Goal: Use online tool/utility: Utilize a website feature to perform a specific function

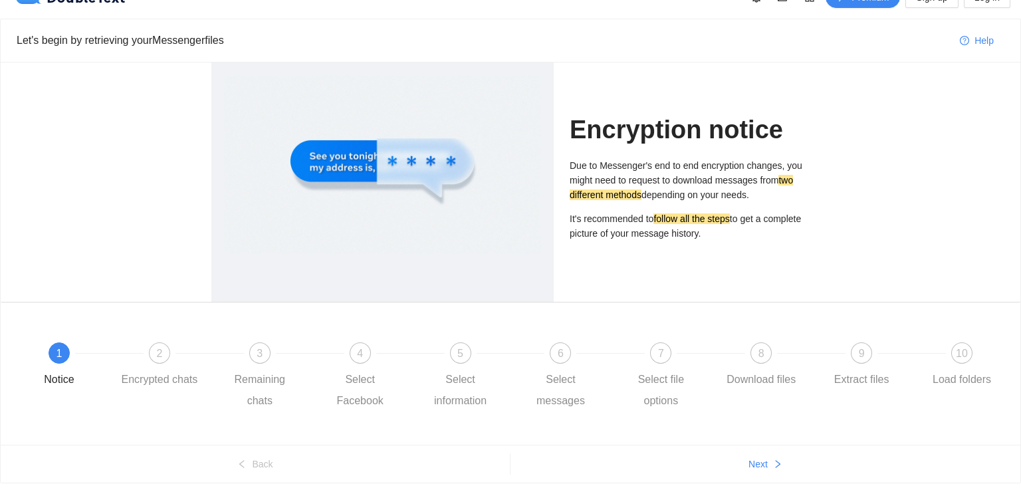
scroll to position [64, 0]
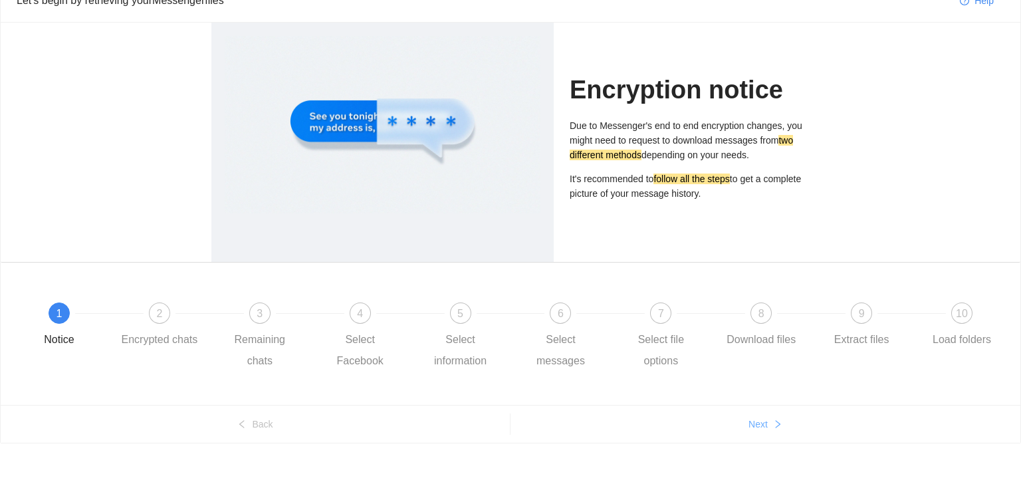
click at [803, 431] on button "Next" at bounding box center [766, 424] width 510 height 21
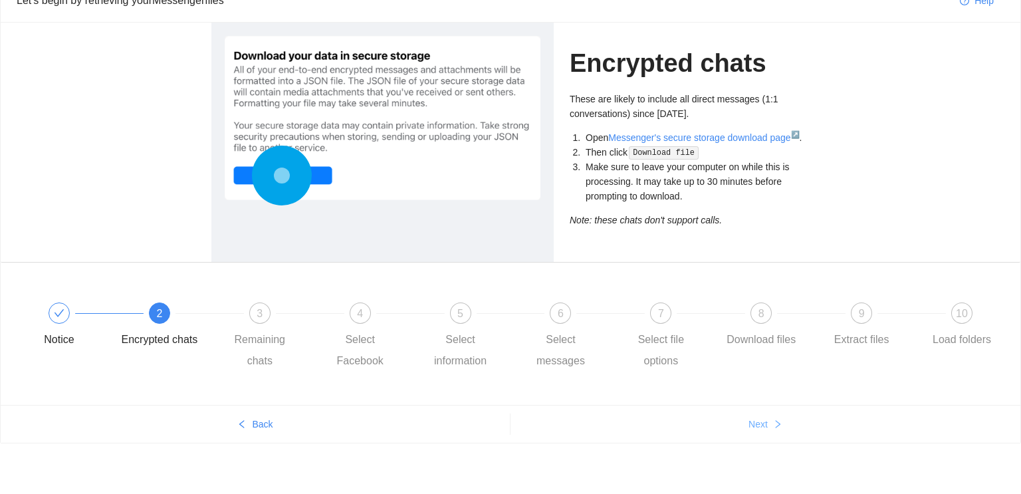
click at [803, 431] on button "Next" at bounding box center [766, 424] width 510 height 21
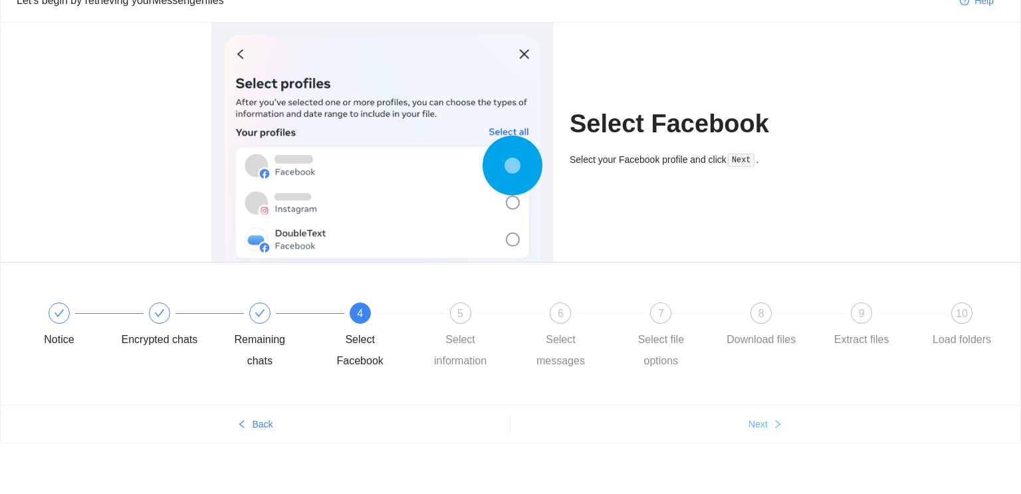
click at [803, 431] on button "Next" at bounding box center [766, 424] width 510 height 21
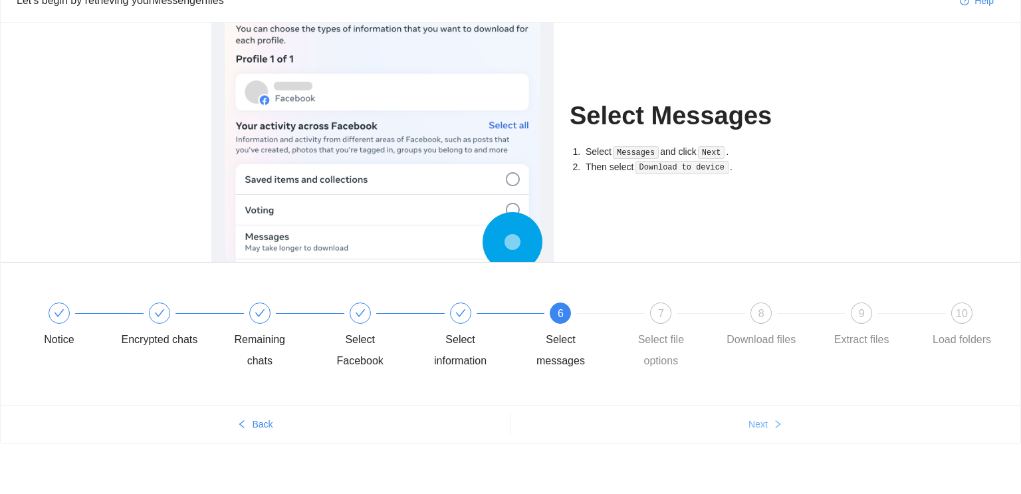
click at [803, 431] on button "Next" at bounding box center [766, 424] width 510 height 21
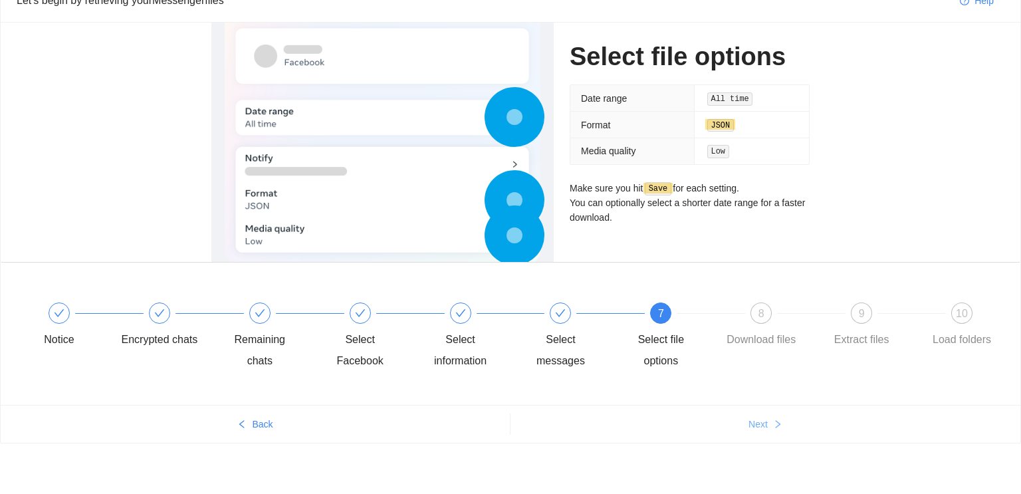
click at [803, 431] on button "Next" at bounding box center [766, 424] width 510 height 21
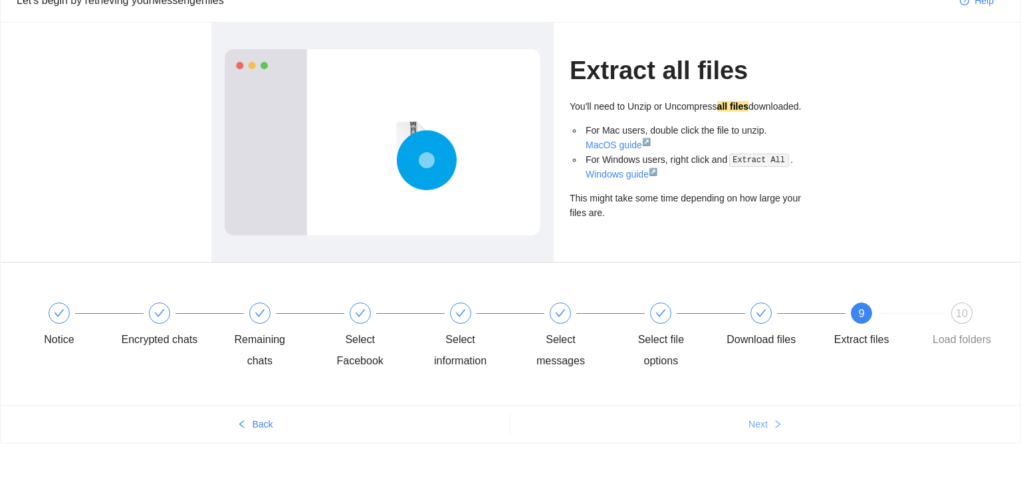
click at [803, 431] on button "Next" at bounding box center [766, 424] width 510 height 21
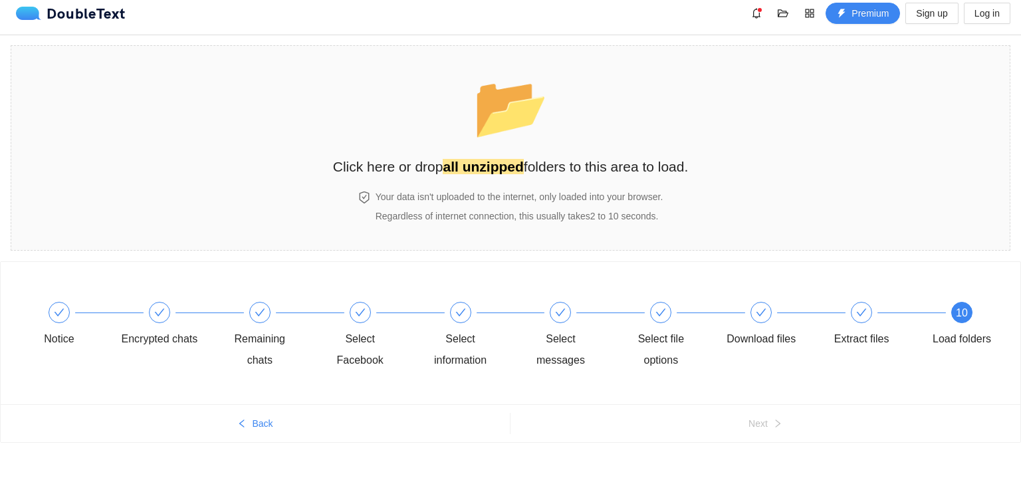
scroll to position [7, 0]
click at [418, 169] on h2 "Click here or drop all unzipped folders to this area to load." at bounding box center [511, 167] width 356 height 22
click at [596, 162] on h2 "Click here or drop all unzipped folders to this area to load." at bounding box center [511, 167] width 356 height 22
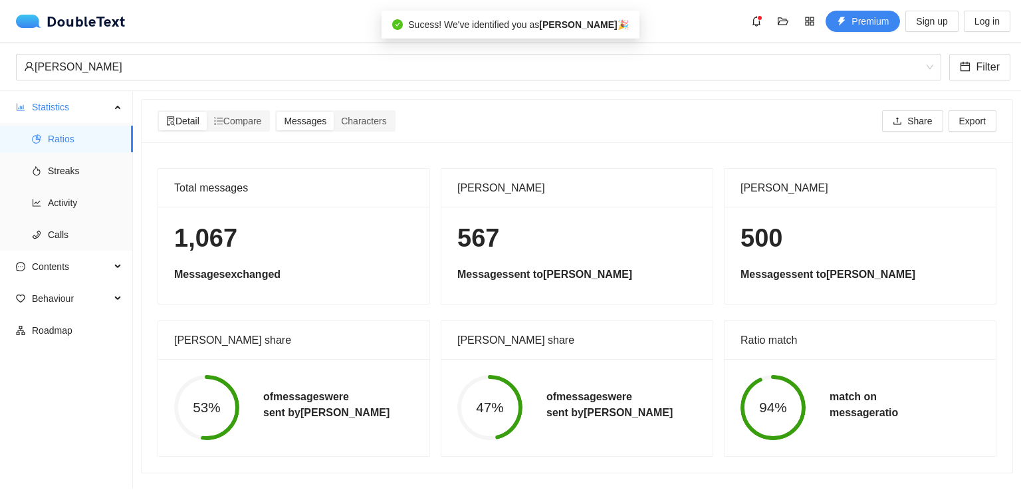
scroll to position [0, 0]
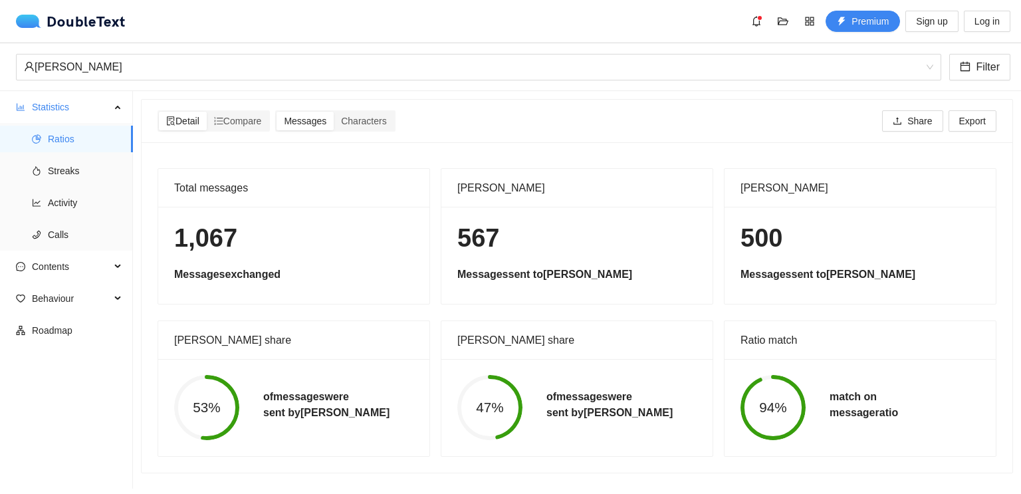
click at [479, 121] on div "Detail Compare Messages Characters Share Export" at bounding box center [577, 120] width 844 height 21
click at [386, 120] on span "Characters" at bounding box center [363, 121] width 45 height 11
click at [334, 112] on input "Characters" at bounding box center [334, 112] width 0 height 0
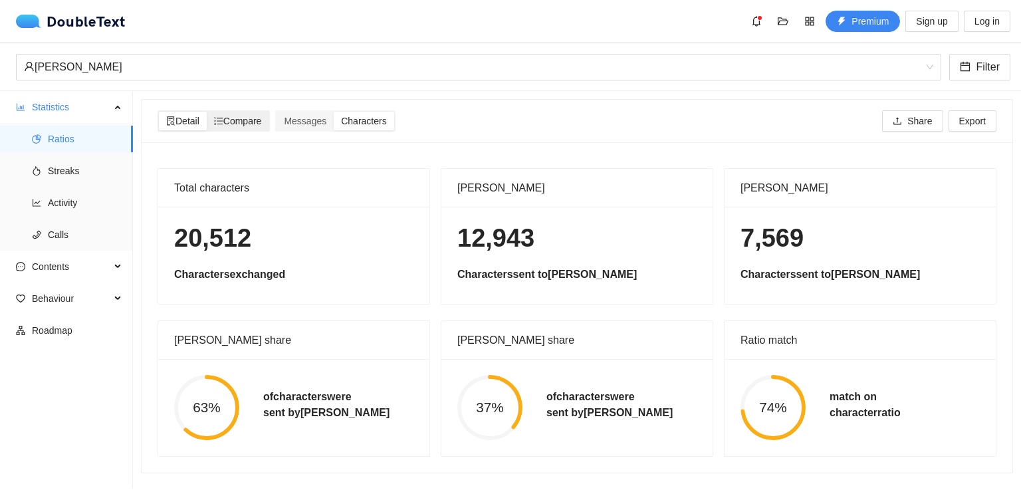
click at [249, 120] on span "Compare" at bounding box center [238, 121] width 48 height 11
click at [207, 112] on input "Compare" at bounding box center [207, 112] width 0 height 0
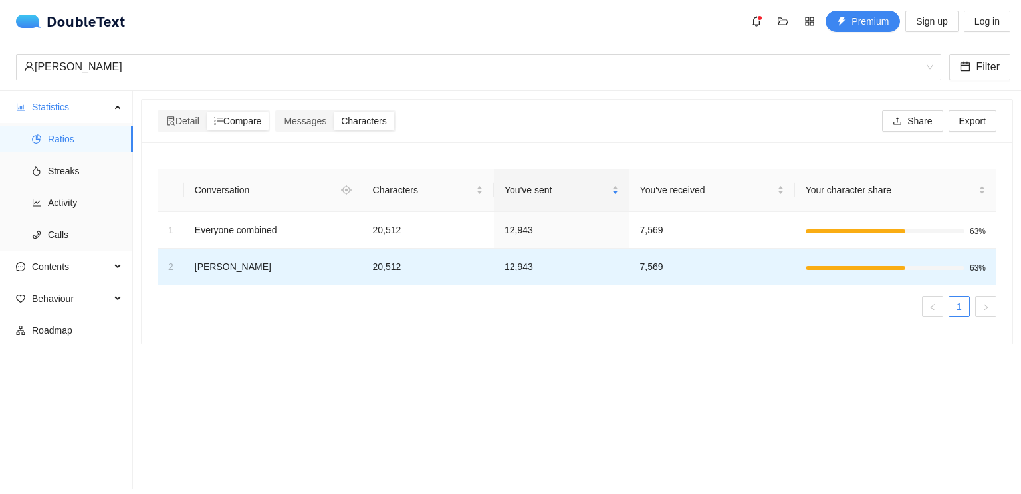
click at [777, 249] on td "7,569" at bounding box center [713, 267] width 166 height 37
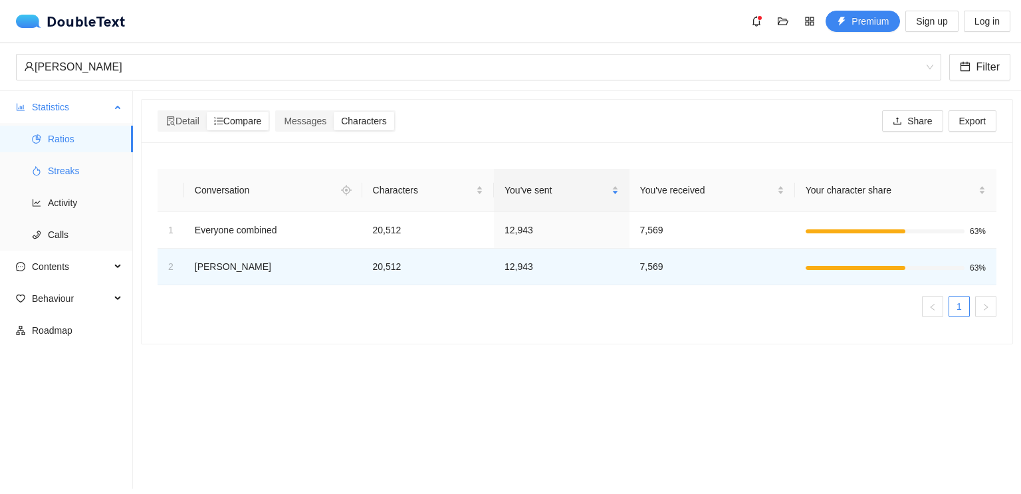
click at [83, 178] on span "Streaks" at bounding box center [85, 171] width 74 height 27
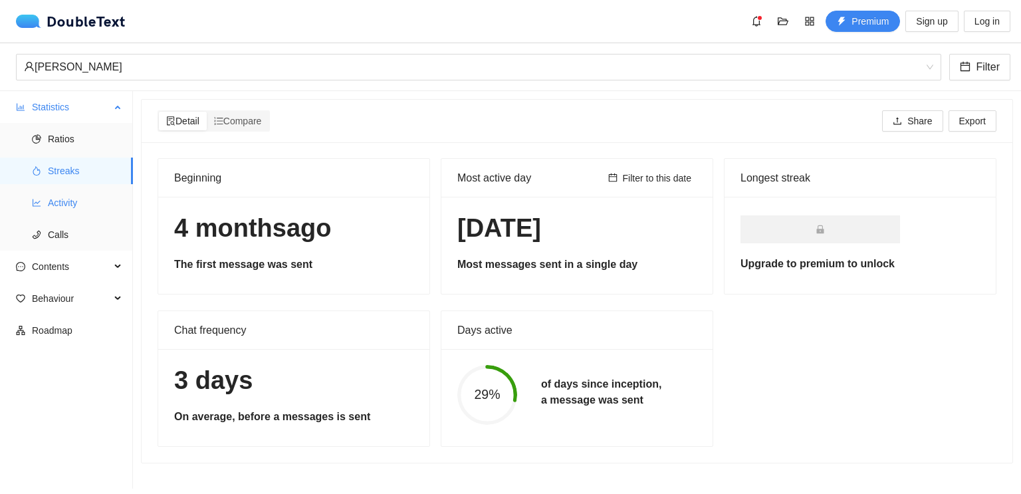
click at [84, 199] on span "Activity" at bounding box center [85, 202] width 74 height 27
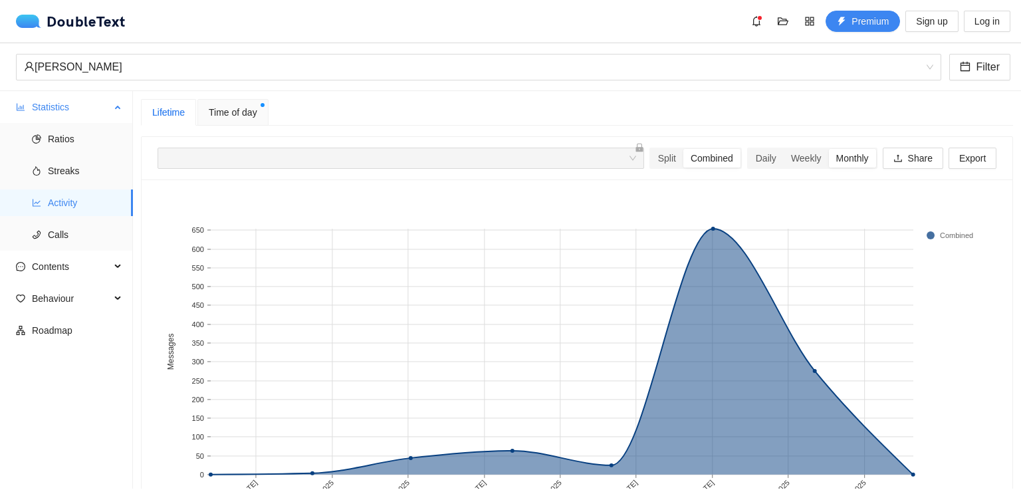
click at [84, 199] on span "Activity" at bounding box center [85, 202] width 74 height 27
click at [817, 151] on div "Weekly" at bounding box center [806, 158] width 45 height 19
click at [784, 149] on input "Weekly" at bounding box center [784, 149] width 0 height 0
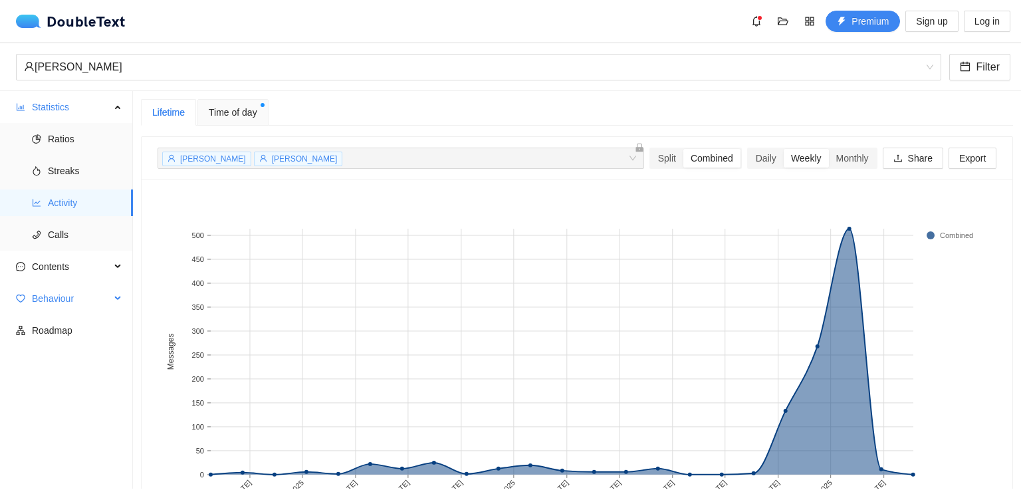
click at [64, 290] on span "Behaviour" at bounding box center [71, 298] width 78 height 27
click at [67, 322] on span "Engagement" at bounding box center [85, 330] width 74 height 27
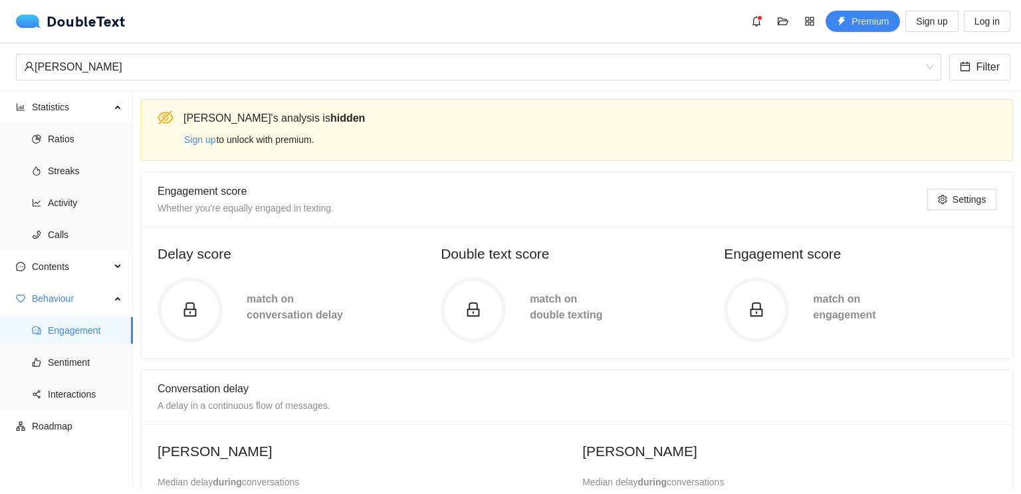
scroll to position [2, 0]
click at [74, 386] on span "Interactions" at bounding box center [85, 394] width 74 height 27
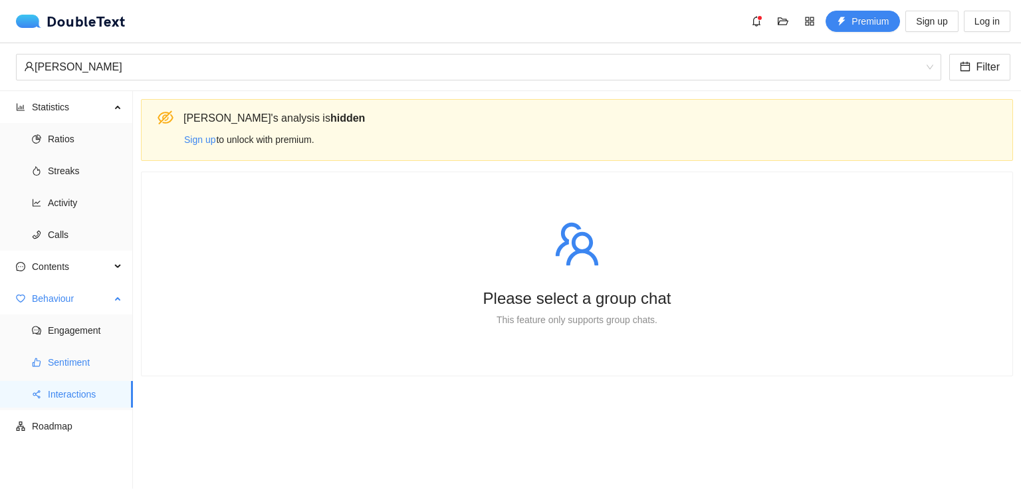
click at [75, 370] on span "Sentiment" at bounding box center [85, 362] width 74 height 27
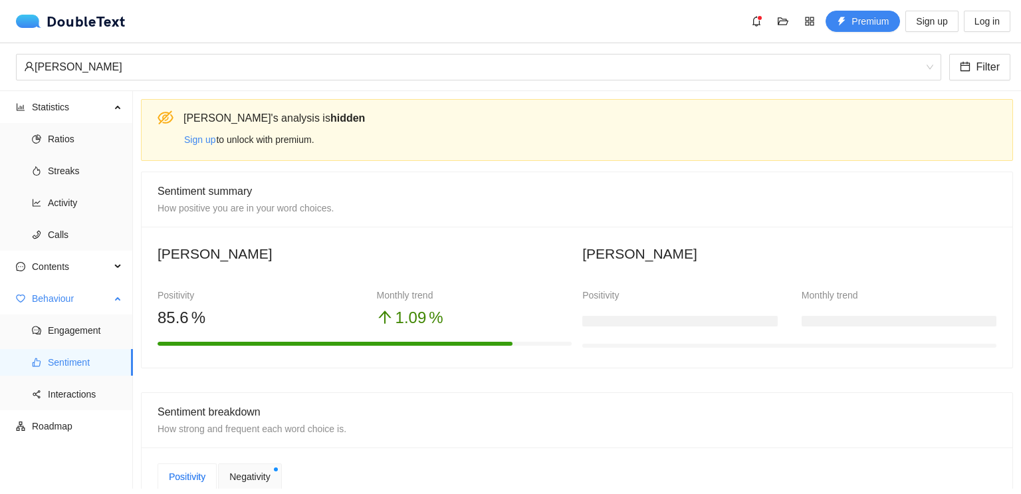
click at [75, 370] on span "Sentiment" at bounding box center [85, 362] width 74 height 27
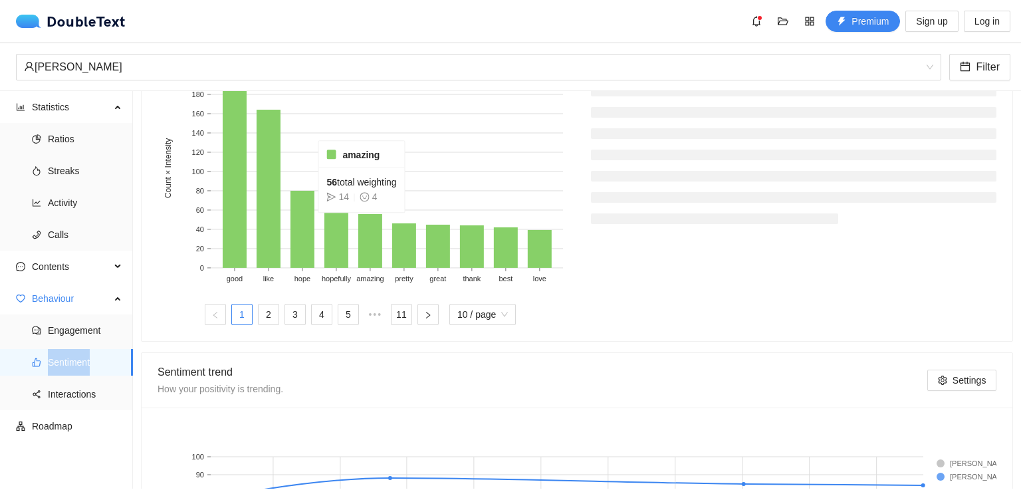
scroll to position [484, 0]
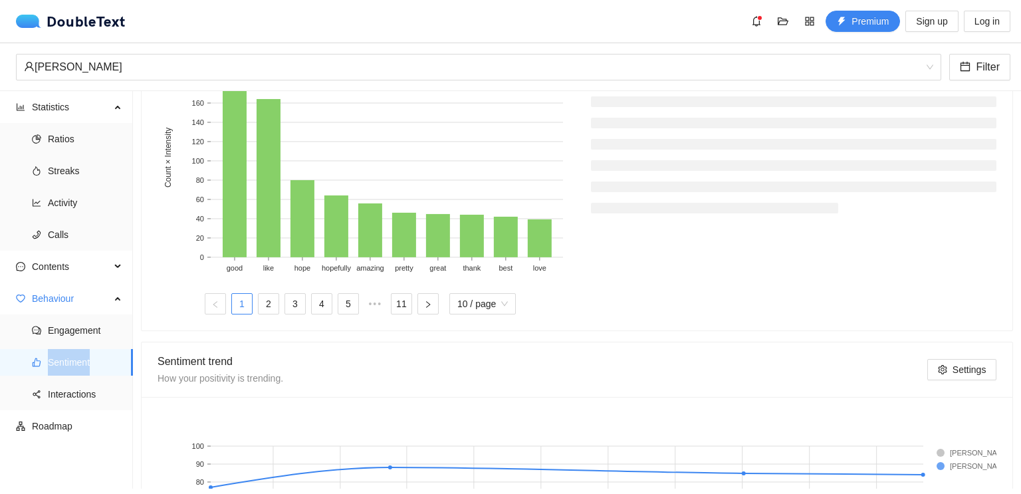
click at [706, 187] on li at bounding box center [794, 187] width 406 height 11
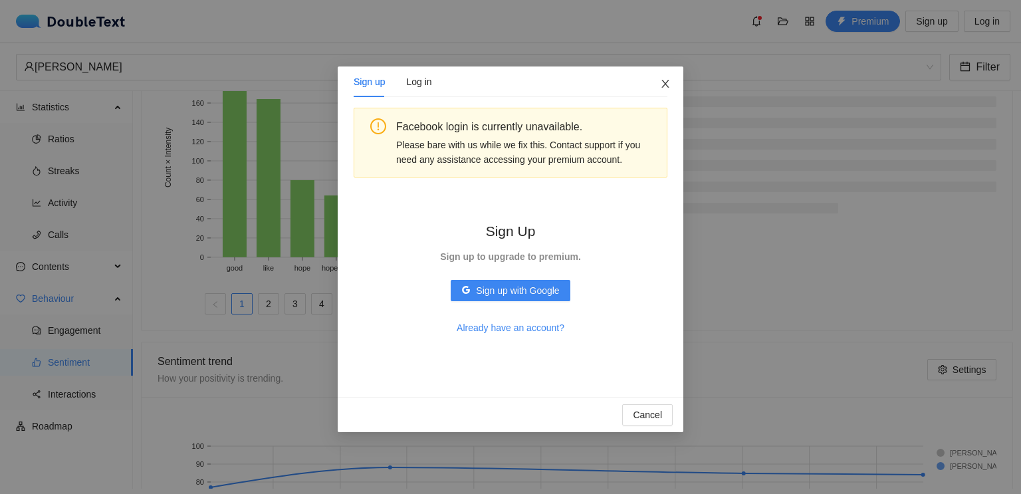
click at [658, 87] on span "Close" at bounding box center [666, 84] width 36 height 36
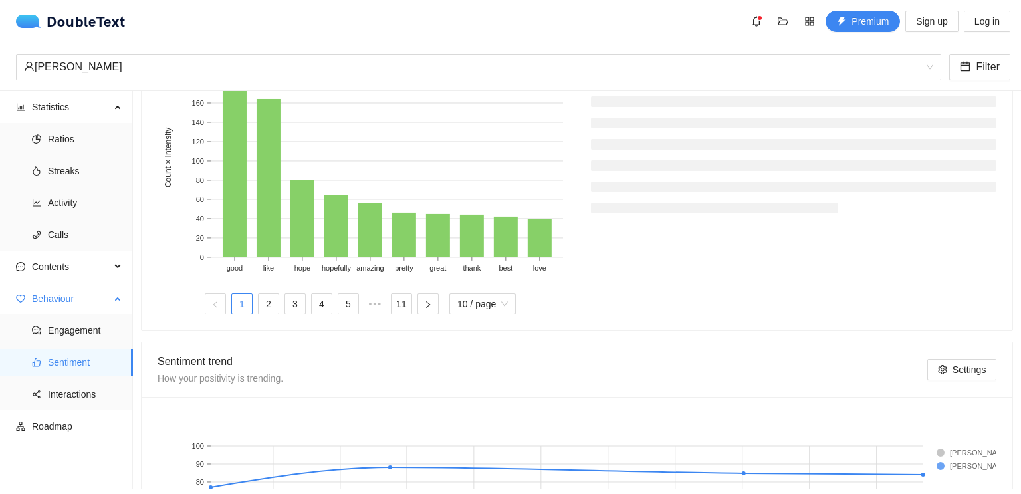
click at [61, 408] on ul "Engagement Sentiment Interactions" at bounding box center [66, 363] width 132 height 96
click at [70, 402] on span "Interactions" at bounding box center [85, 394] width 74 height 27
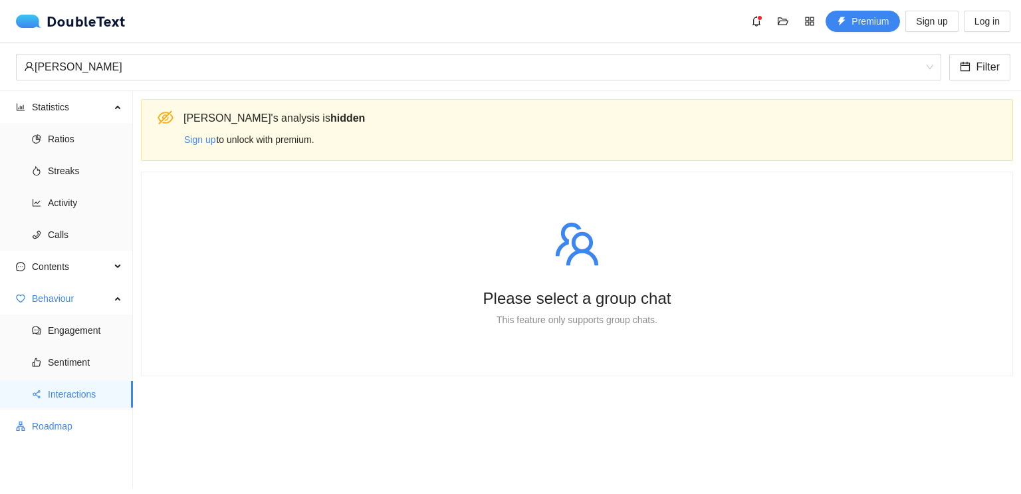
click at [63, 419] on span "Roadmap" at bounding box center [77, 426] width 90 height 27
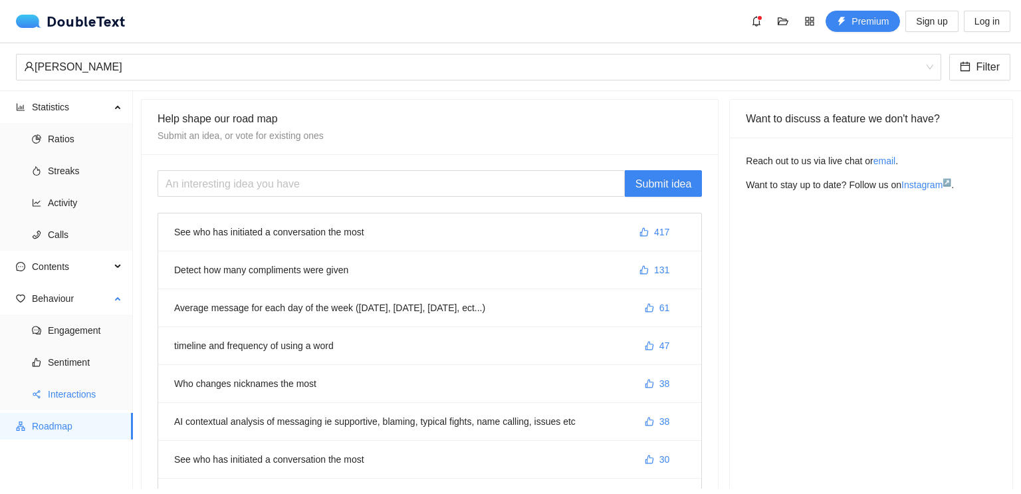
click at [83, 397] on span "Interactions" at bounding box center [85, 394] width 74 height 27
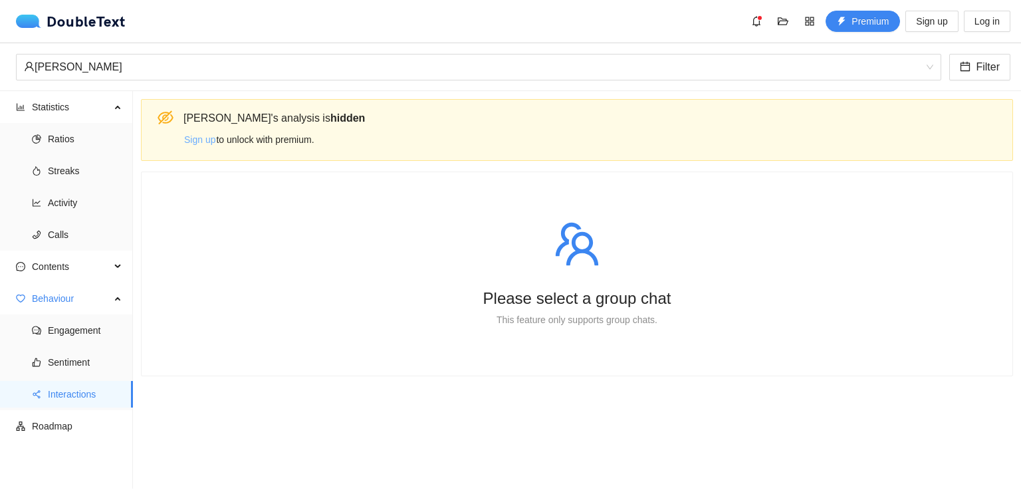
click at [203, 134] on span "Sign up" at bounding box center [199, 139] width 31 height 15
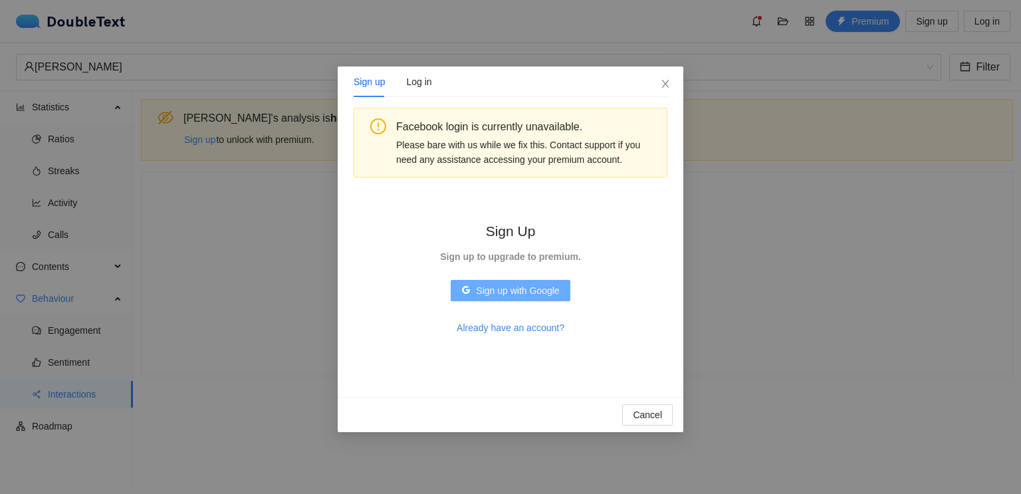
click at [508, 295] on span "Sign up with Google" at bounding box center [517, 290] width 83 height 15
click at [670, 80] on icon "close" at bounding box center [665, 83] width 11 height 11
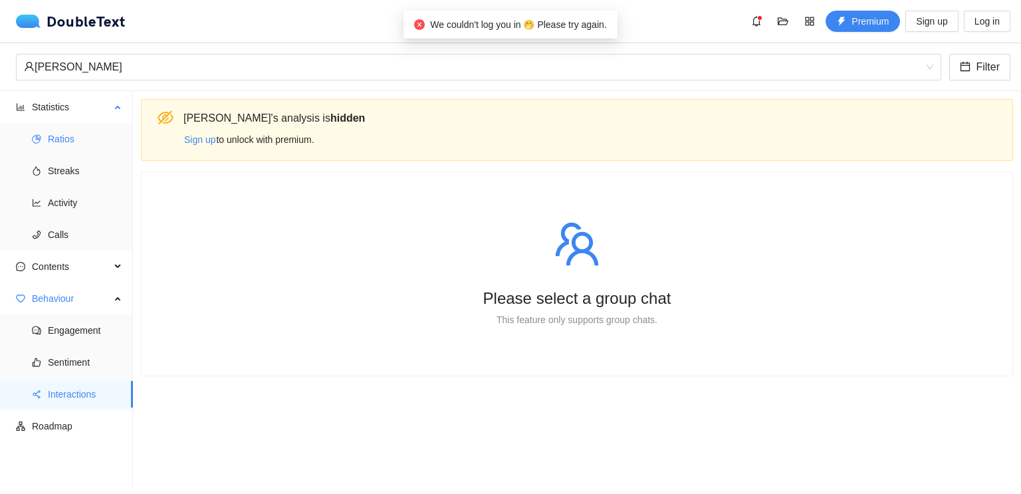
click at [63, 138] on span "Ratios" at bounding box center [85, 139] width 74 height 27
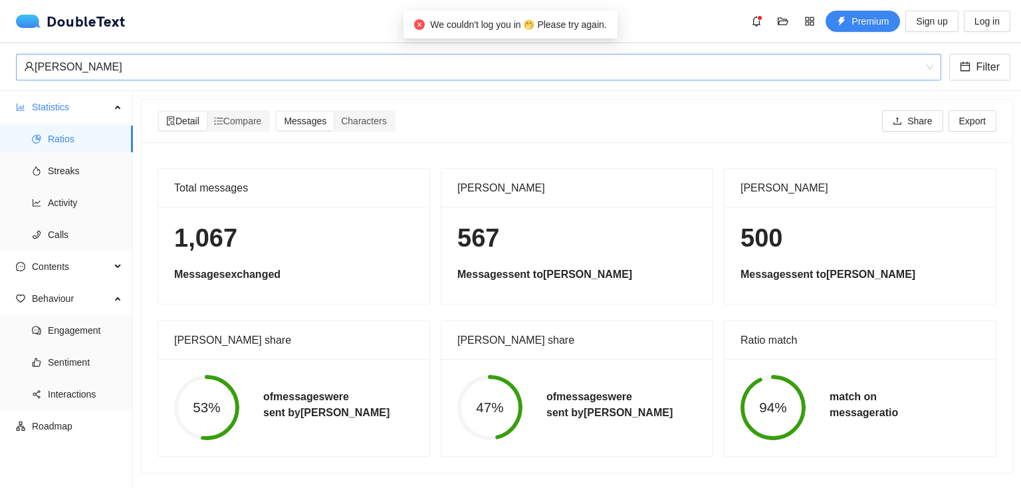
click at [673, 67] on div "[PERSON_NAME]" at bounding box center [473, 67] width 898 height 25
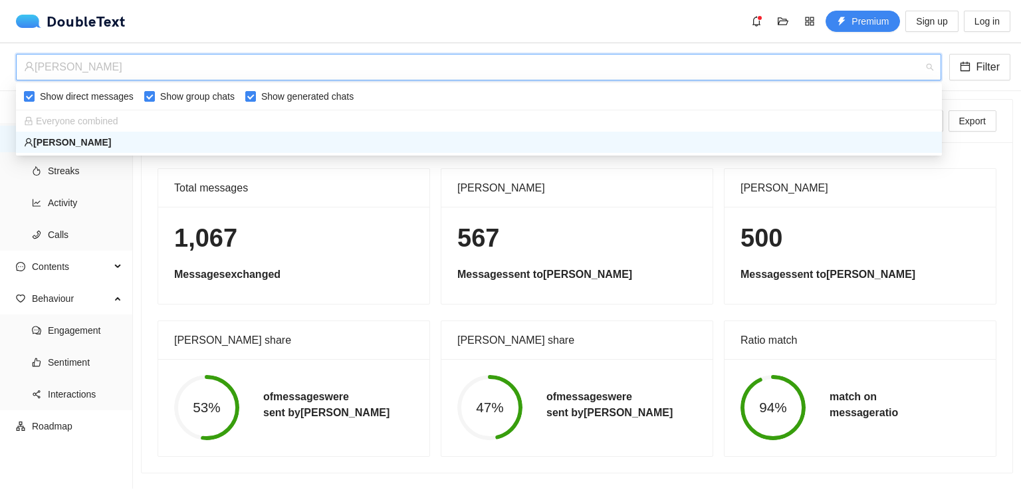
click at [416, 122] on div "Everyone combined" at bounding box center [479, 121] width 910 height 15
click at [314, 170] on div "Total messages" at bounding box center [293, 188] width 239 height 38
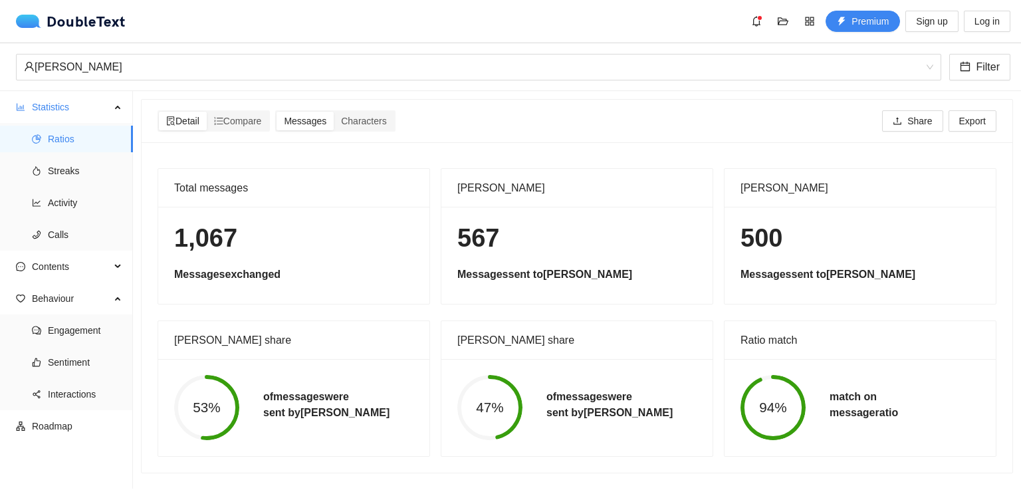
click at [314, 170] on div "Total messages" at bounding box center [293, 188] width 239 height 38
click at [209, 342] on div "[PERSON_NAME] share" at bounding box center [293, 340] width 239 height 38
click at [251, 122] on span "Compare" at bounding box center [238, 121] width 48 height 11
click at [207, 112] on input "Compare" at bounding box center [207, 112] width 0 height 0
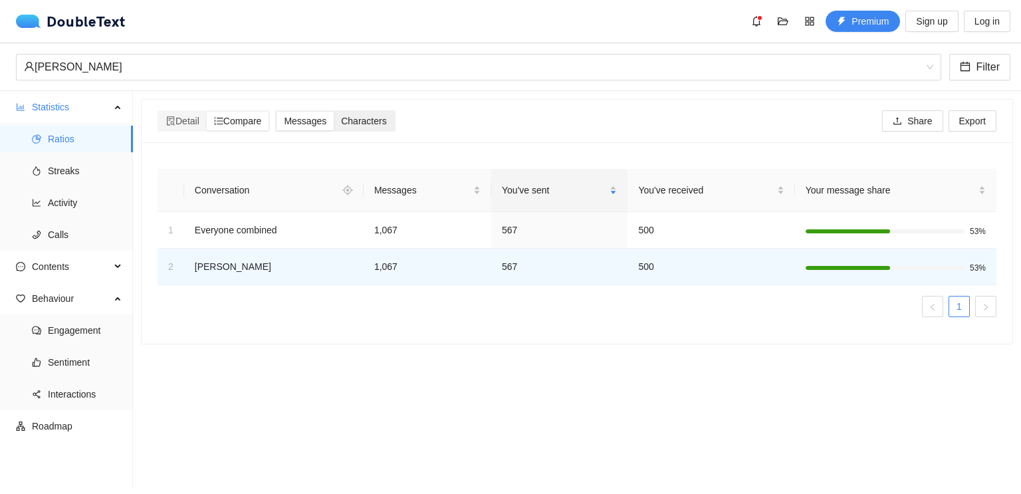
click at [352, 112] on div "Characters" at bounding box center [364, 121] width 60 height 19
click at [334, 112] on input "Characters" at bounding box center [334, 112] width 0 height 0
click at [172, 112] on div "Detail" at bounding box center [183, 121] width 48 height 19
click at [159, 112] on input "Detail" at bounding box center [159, 112] width 0 height 0
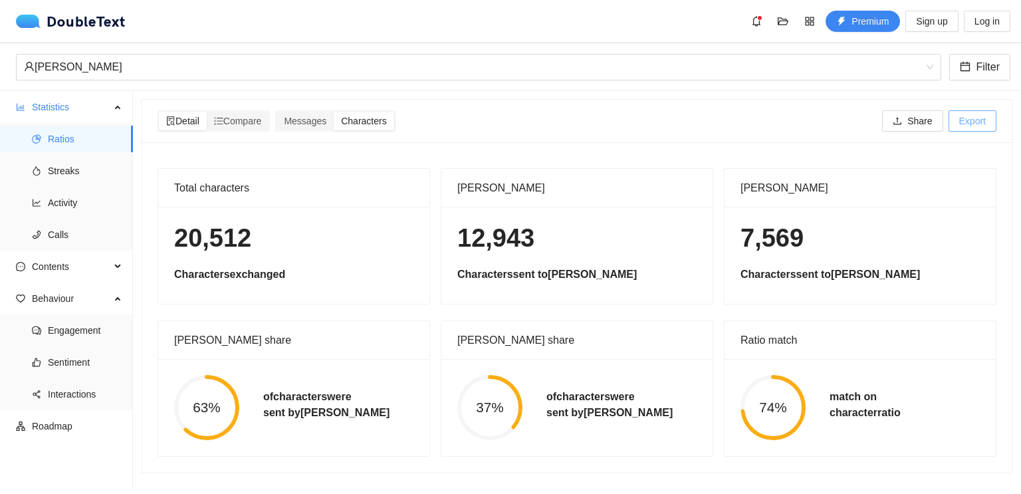
click at [958, 127] on button "Export" at bounding box center [973, 120] width 48 height 21
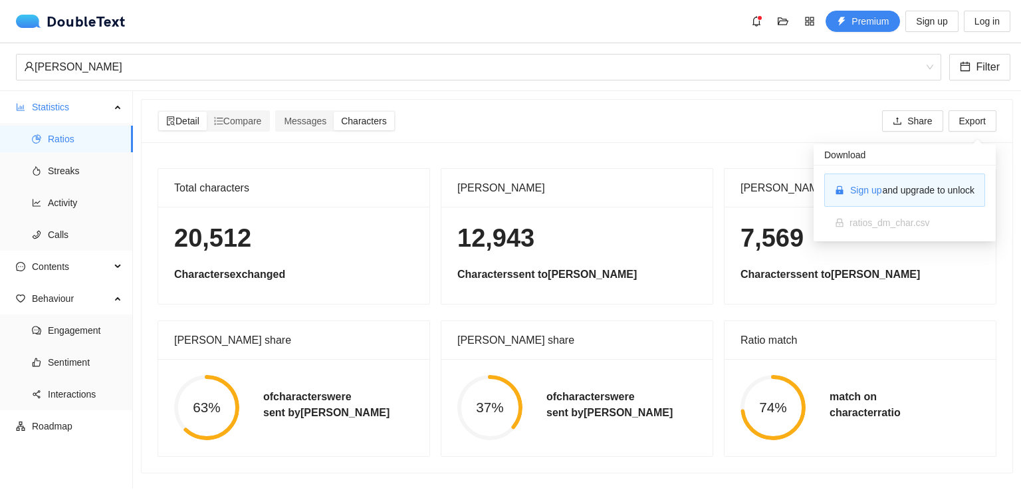
click at [944, 126] on div "Share" at bounding box center [913, 120] width 66 height 21
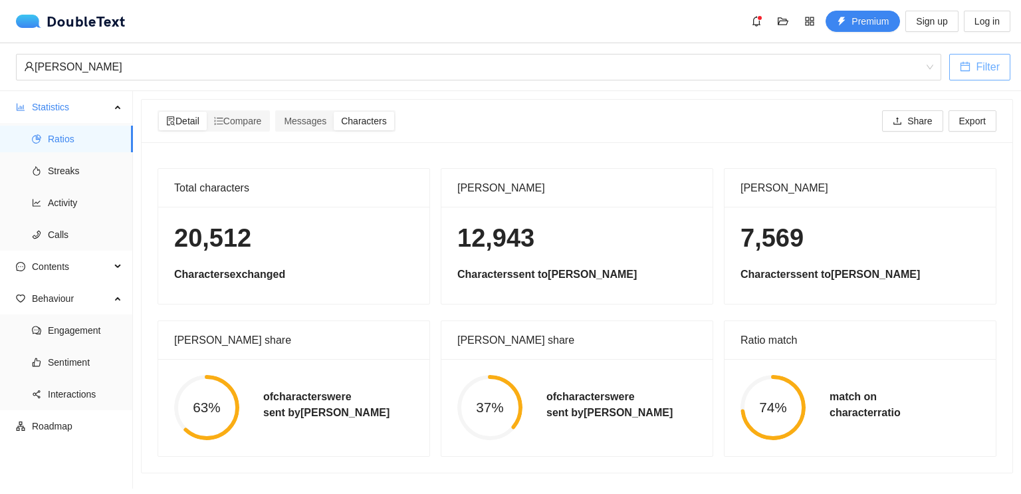
click at [983, 68] on span "Filter" at bounding box center [988, 67] width 24 height 17
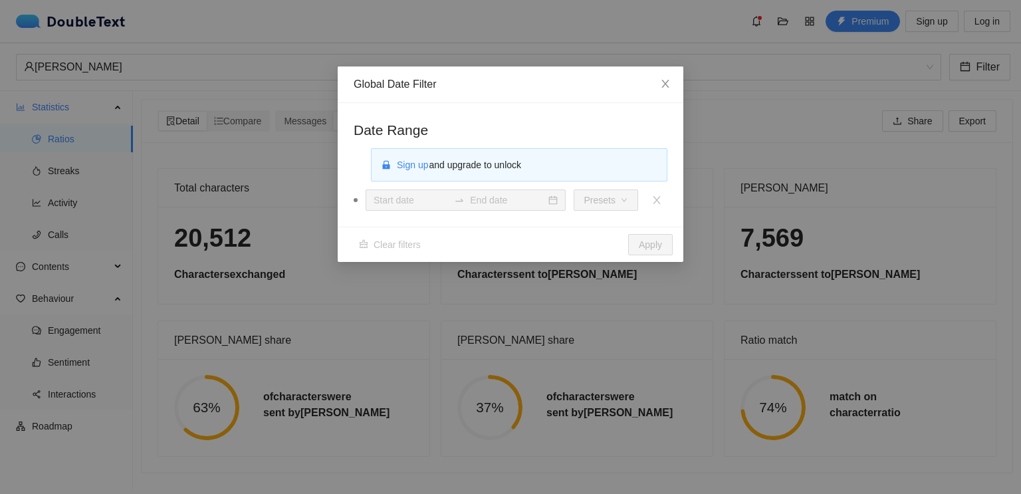
click at [705, 84] on div "Global Date Filter Date Range Sign up and upgrade to unlock Presets Clear filte…" at bounding box center [510, 247] width 1021 height 494
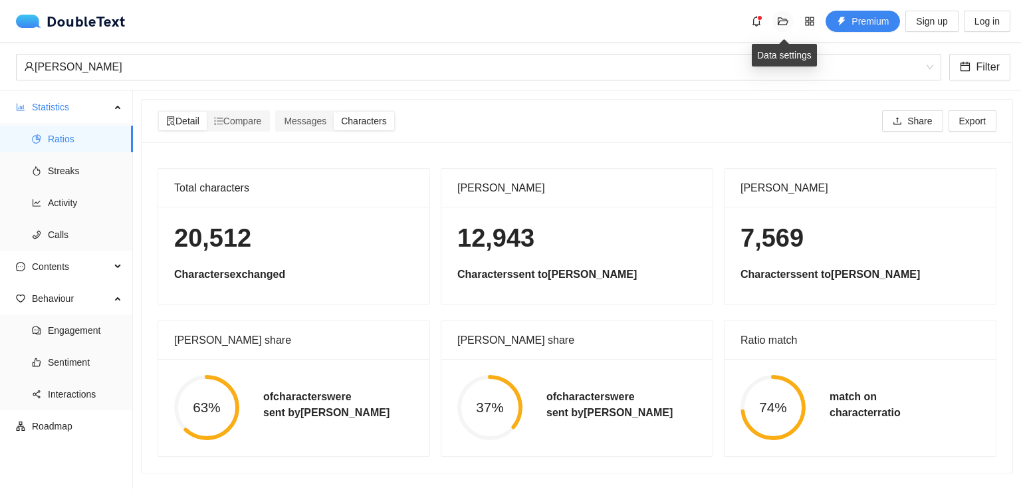
click at [785, 27] on button "button" at bounding box center [783, 21] width 21 height 21
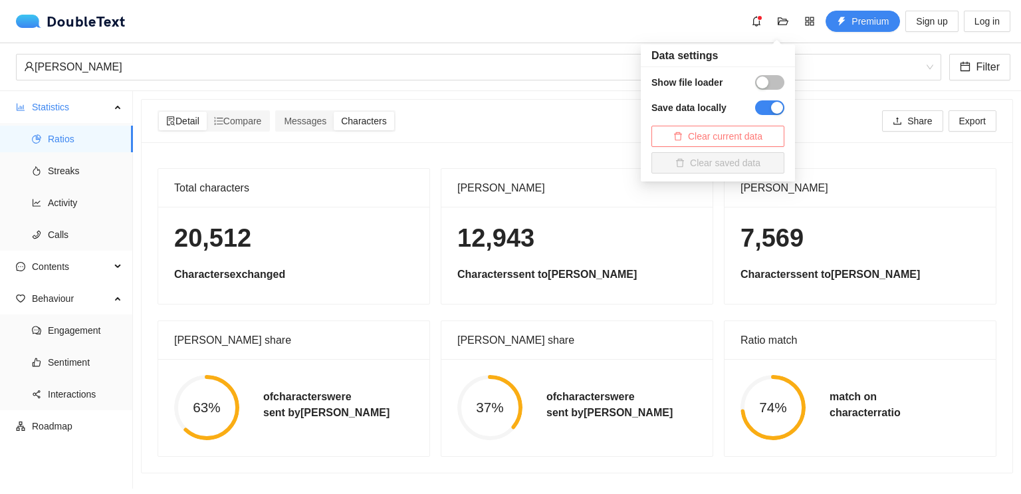
click at [755, 128] on button "Clear current data" at bounding box center [718, 136] width 133 height 21
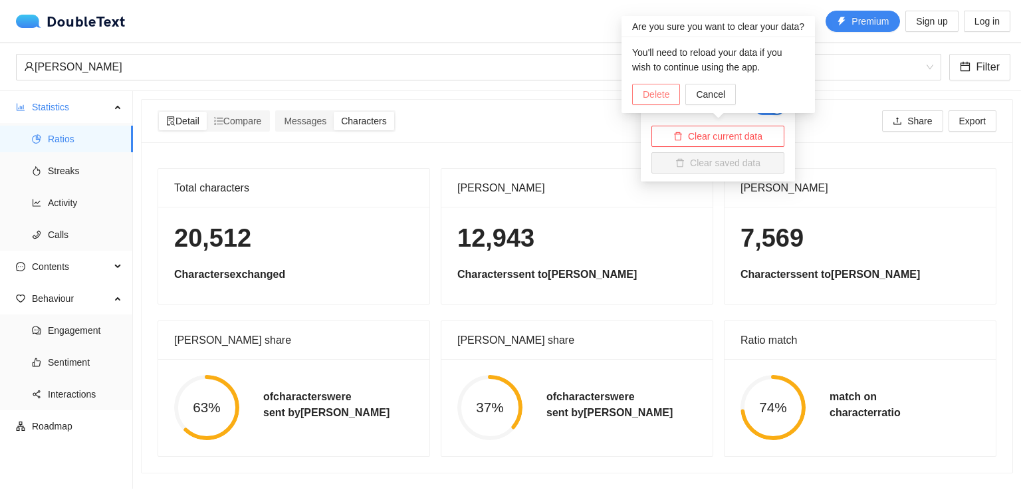
click at [646, 88] on span "Delete" at bounding box center [656, 94] width 27 height 15
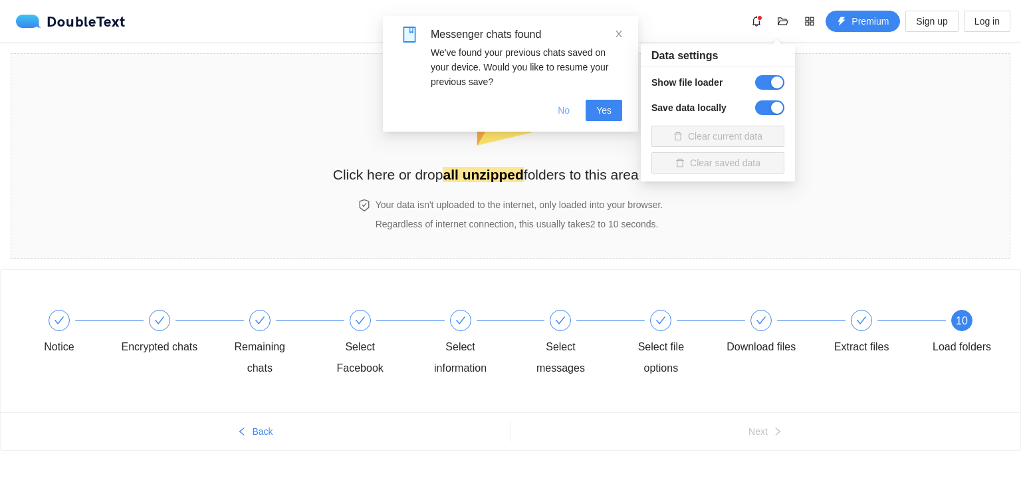
click at [567, 118] on button "No" at bounding box center [563, 110] width 33 height 21
